Goal: Find specific page/section: Find specific page/section

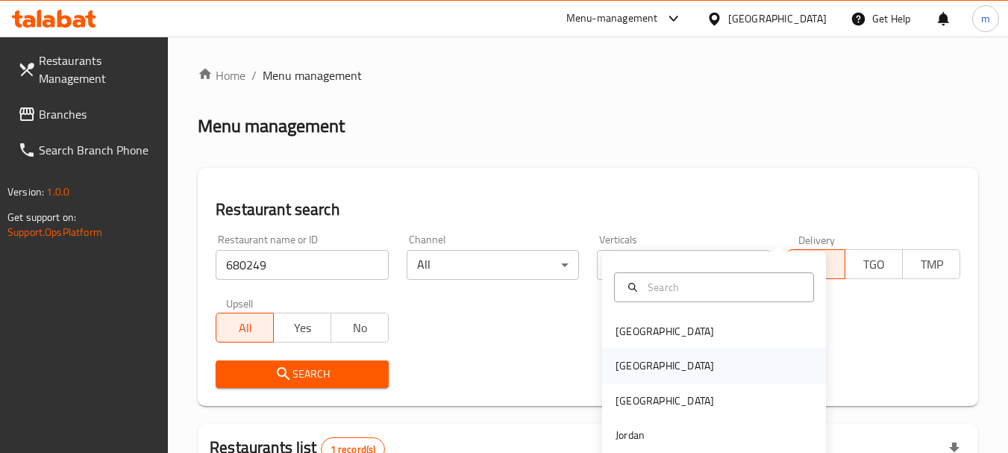
scroll to position [213, 0]
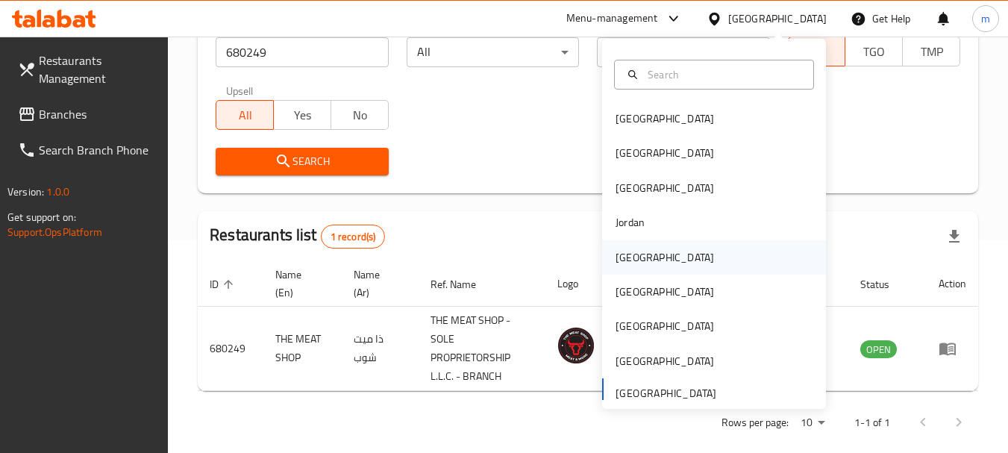
click at [625, 265] on div "[GEOGRAPHIC_DATA]" at bounding box center [664, 257] width 98 height 16
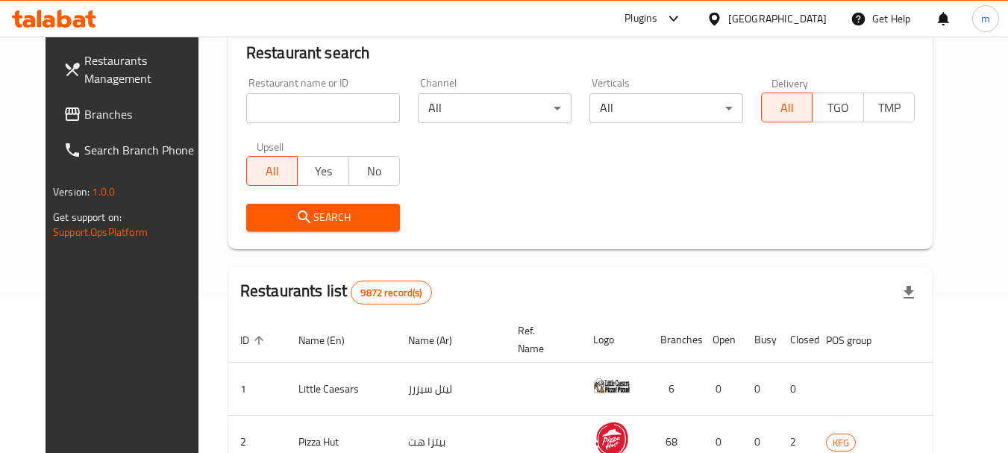
scroll to position [213, 0]
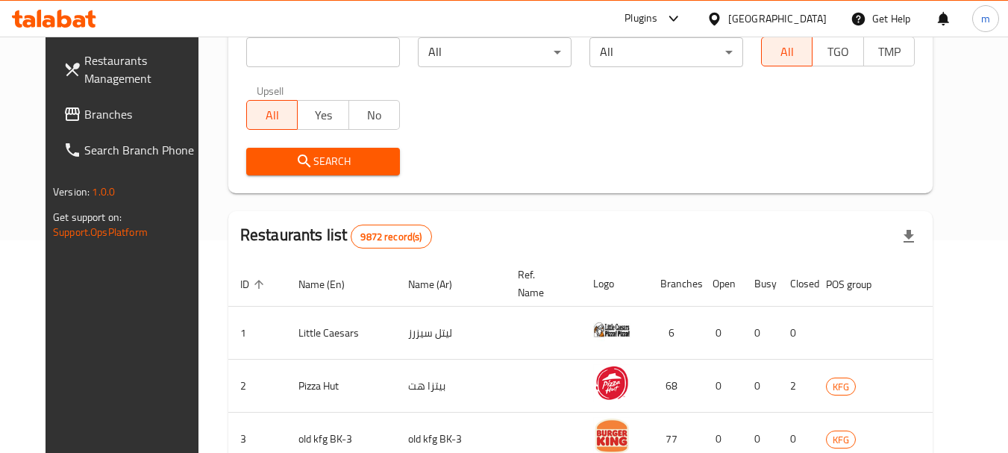
click at [84, 114] on span "Branches" at bounding box center [143, 114] width 118 height 18
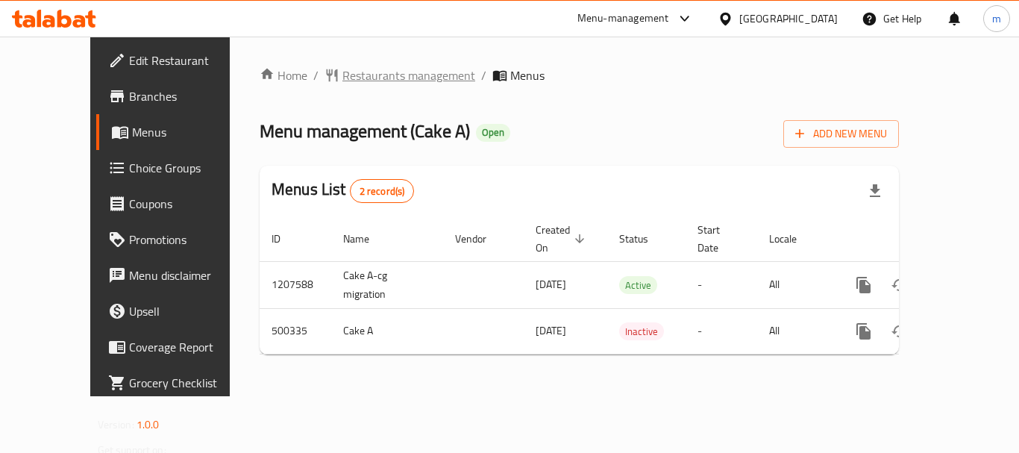
click at [348, 68] on span "Restaurants management" at bounding box center [408, 75] width 133 height 18
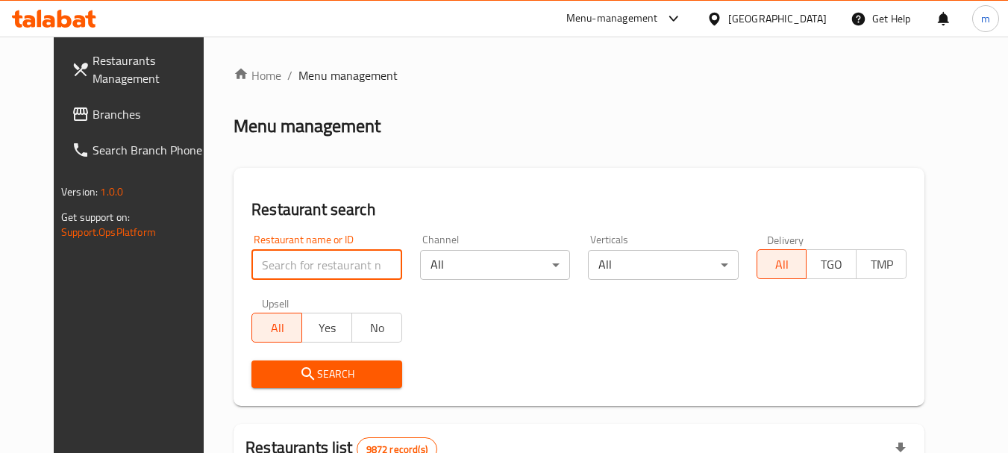
click at [315, 268] on input "search" at bounding box center [326, 265] width 150 height 30
paste input "634562"
type input "634562"
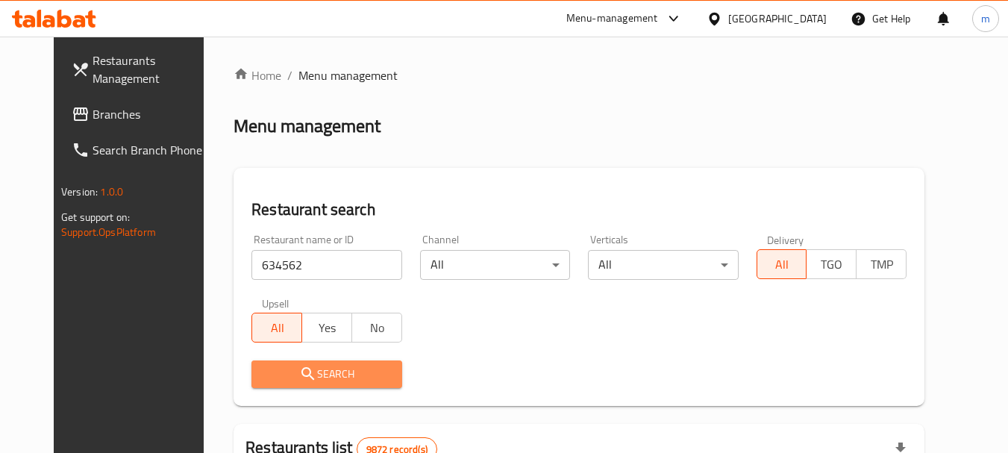
click at [292, 363] on button "Search" at bounding box center [326, 374] width 150 height 28
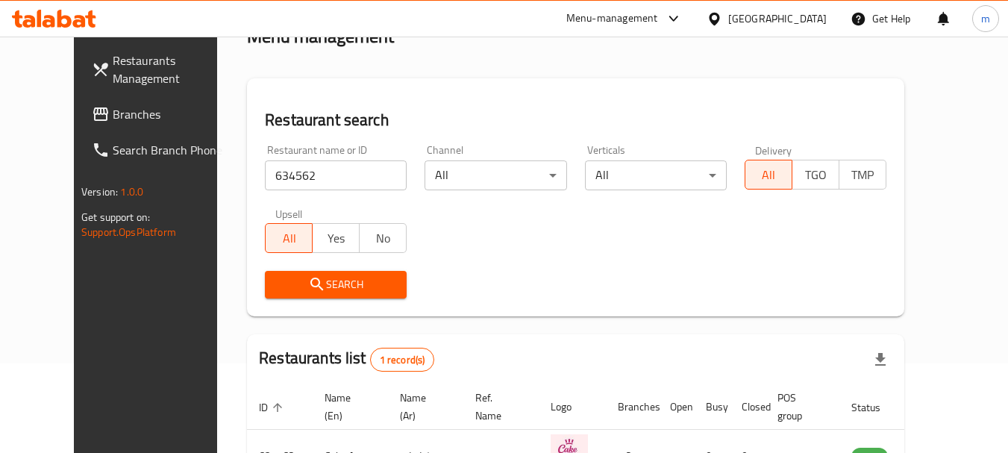
scroll to position [176, 0]
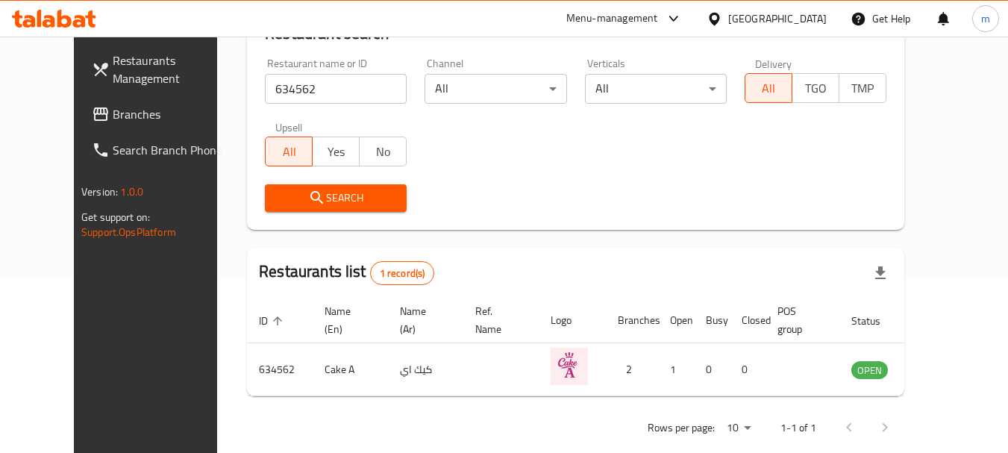
click at [722, 17] on icon at bounding box center [715, 19] width 16 height 16
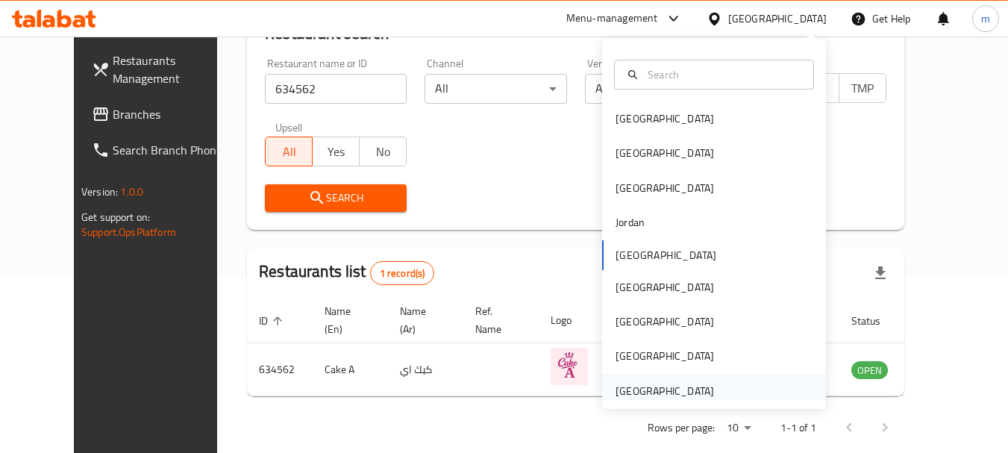
click at [639, 395] on div "[GEOGRAPHIC_DATA]" at bounding box center [664, 391] width 98 height 16
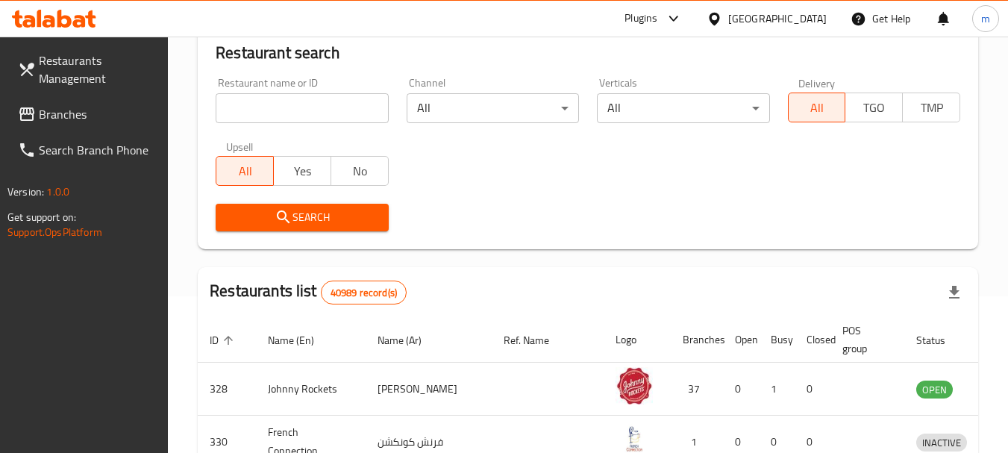
scroll to position [176, 0]
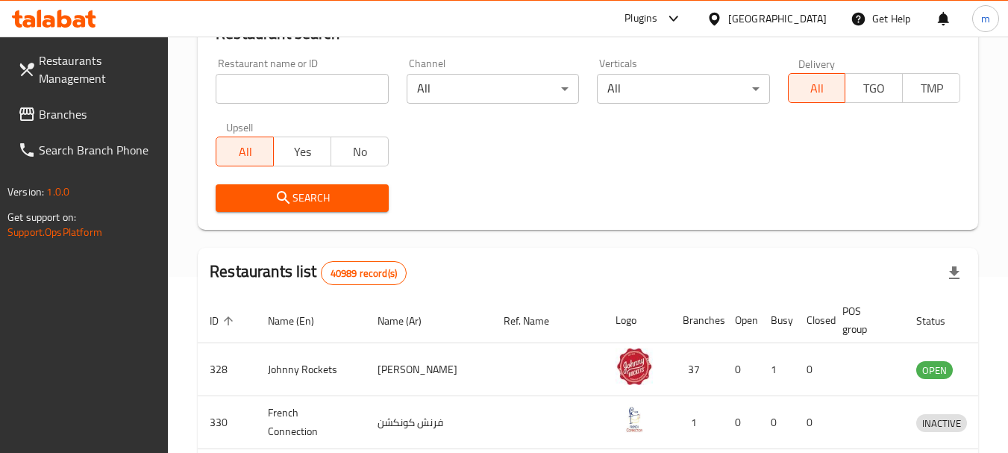
click at [98, 116] on span "Branches" at bounding box center [98, 114] width 118 height 18
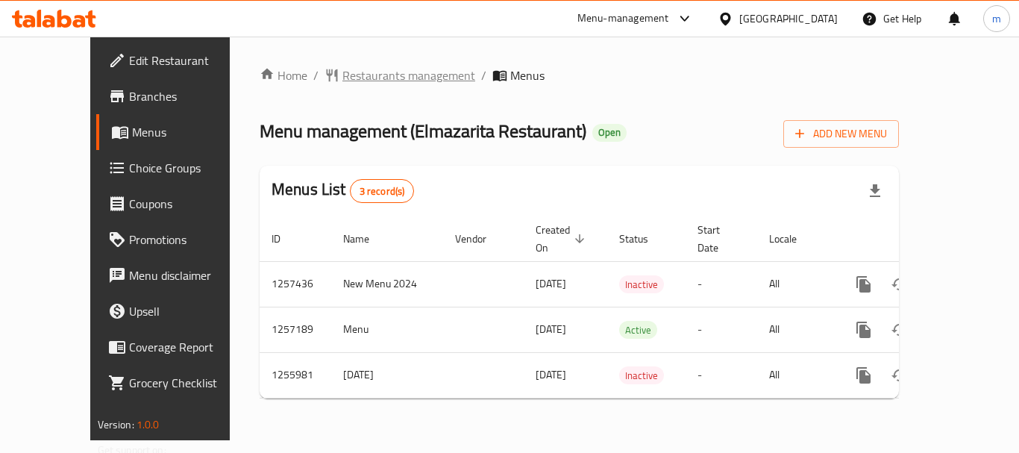
click at [344, 83] on span "Restaurants management" at bounding box center [408, 75] width 133 height 18
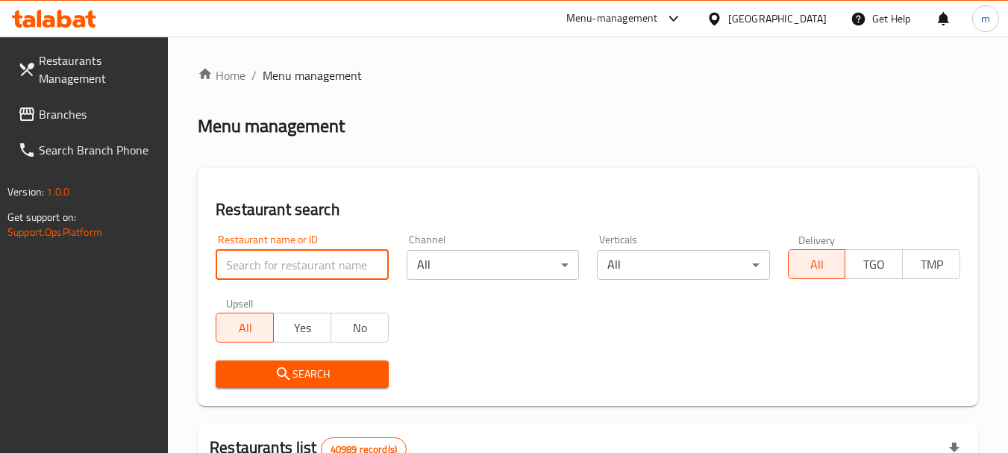
click at [328, 256] on input "search" at bounding box center [302, 265] width 172 height 30
paste input "665407"
type input "665407"
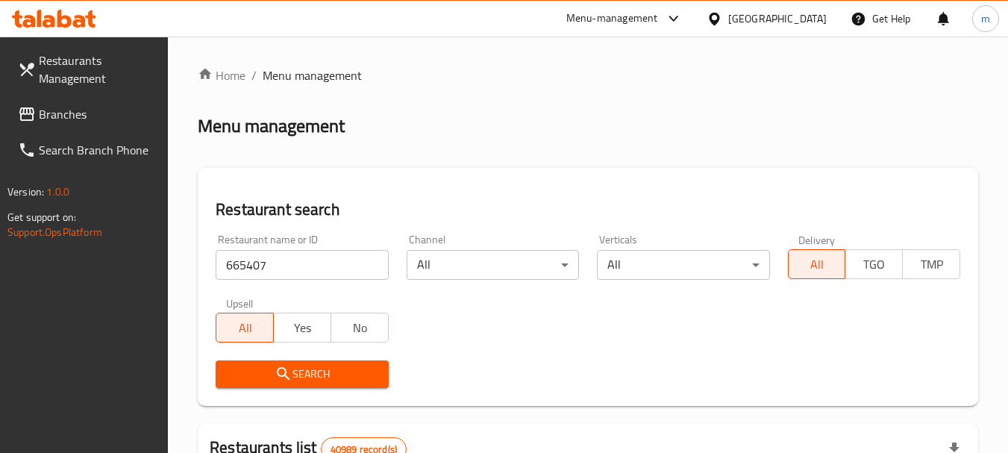
click at [315, 374] on span "Search" at bounding box center [302, 374] width 148 height 19
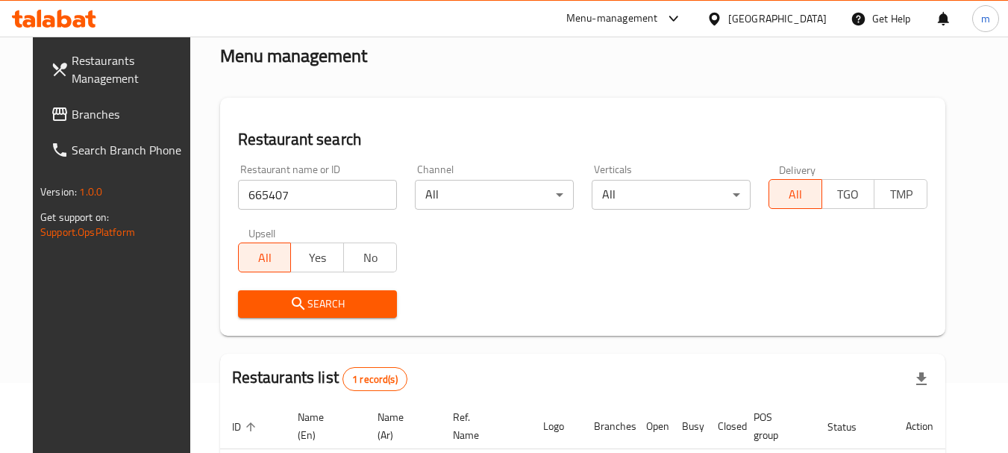
scroll to position [194, 0]
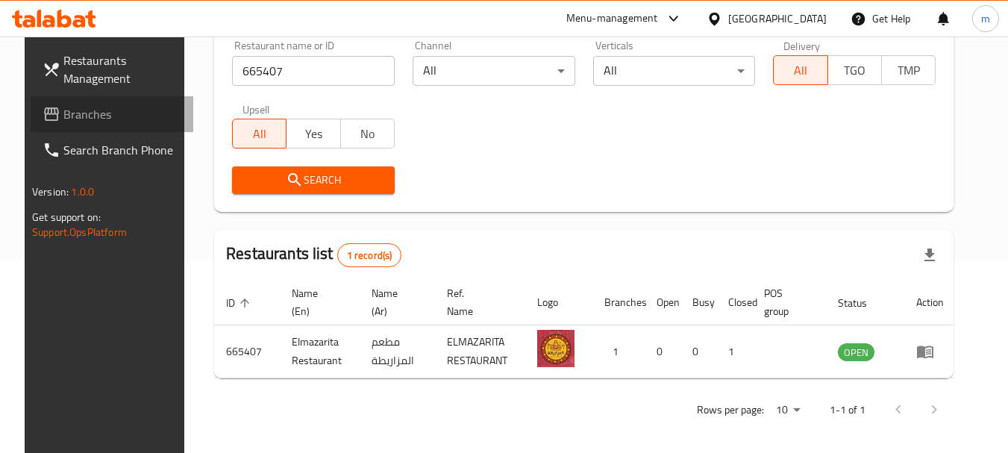
click at [51, 102] on link "Branches" at bounding box center [112, 114] width 163 height 36
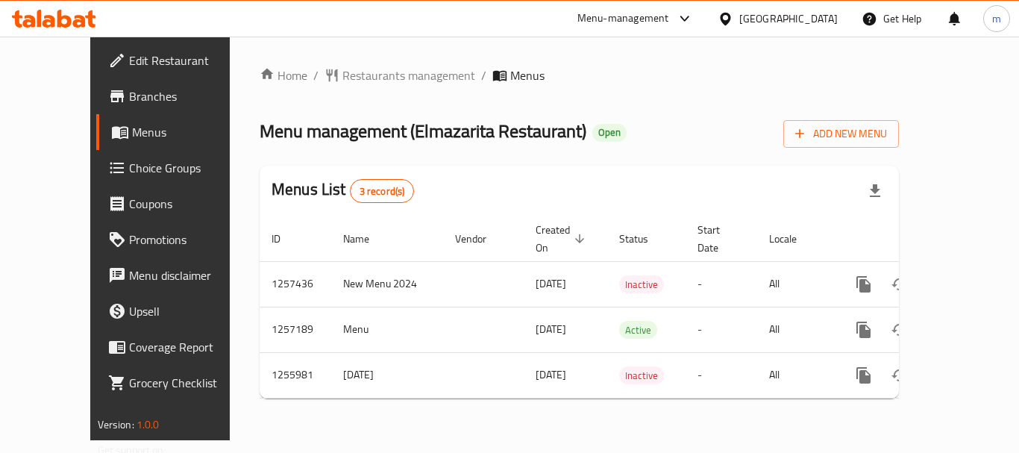
click at [311, 87] on div "Home / Restaurants management / Menus Menu management ( Elmazarita Restaurant )…" at bounding box center [579, 238] width 639 height 344
click at [342, 84] on span "Restaurants management" at bounding box center [408, 75] width 133 height 18
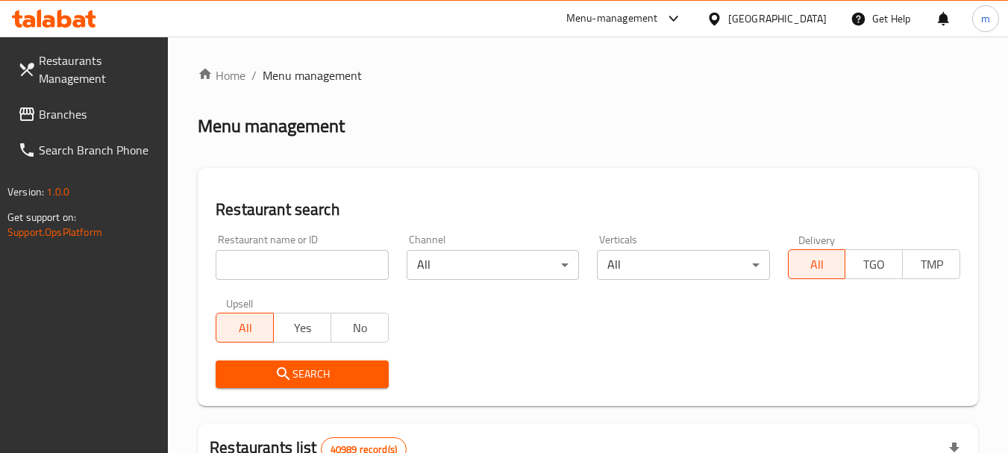
click at [321, 269] on input "search" at bounding box center [302, 265] width 172 height 30
paste input "665407"
type input "665407"
click at [307, 383] on span "Search" at bounding box center [302, 374] width 148 height 19
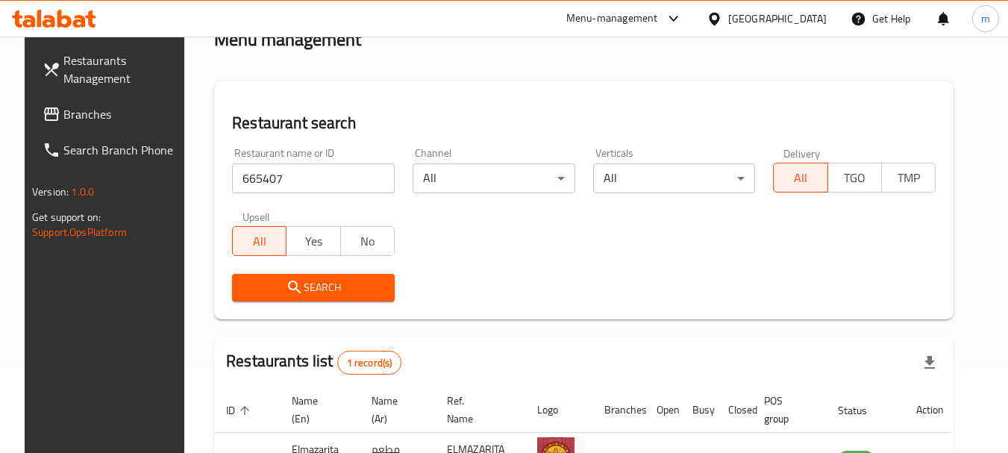
scroll to position [200, 0]
